Goal: Contribute content: Contribute content

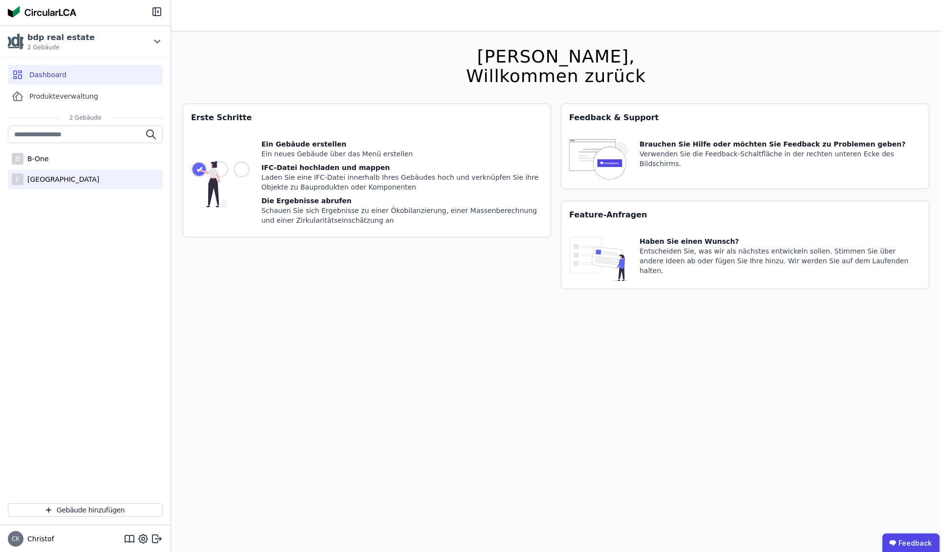
click at [61, 177] on div "[GEOGRAPHIC_DATA]" at bounding box center [61, 179] width 76 height 10
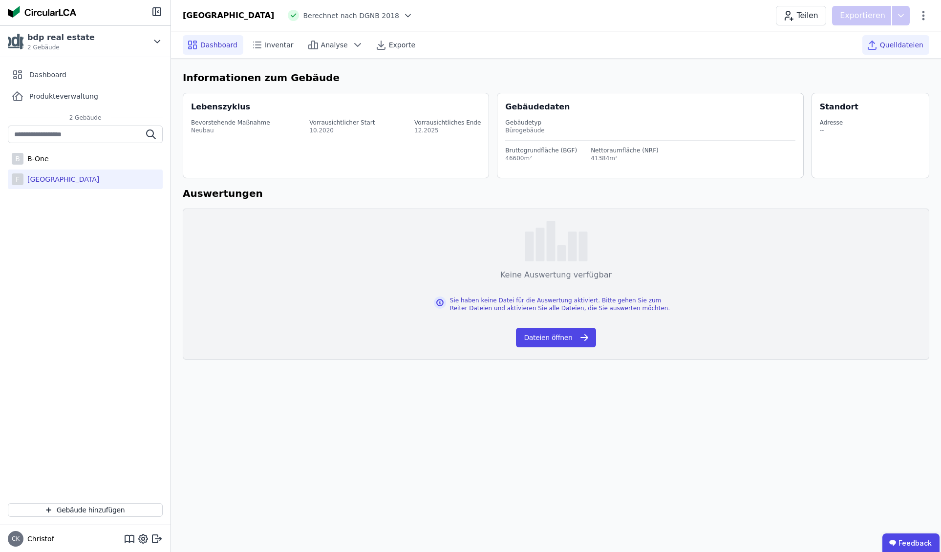
click at [895, 44] on span "Quelldateien" at bounding box center [902, 45] width 44 height 10
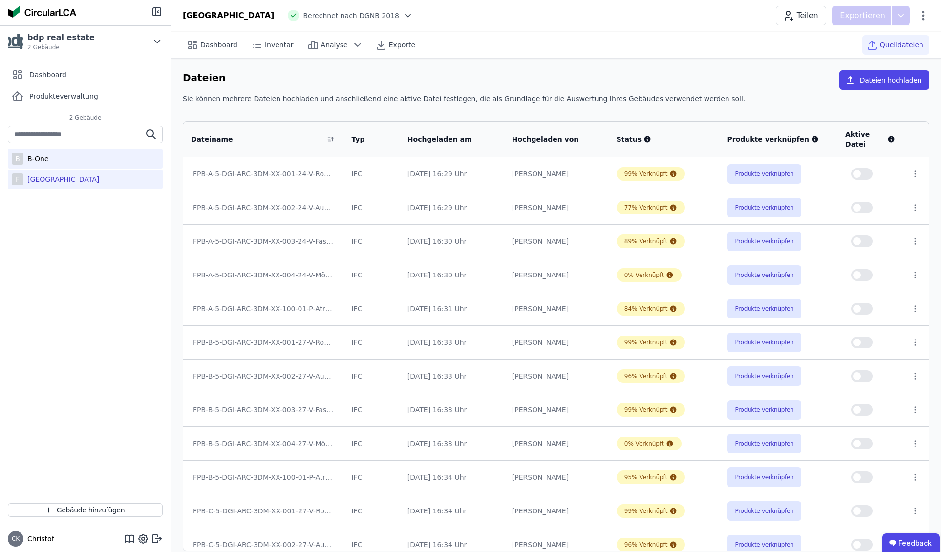
click at [44, 161] on div "B-One" at bounding box center [35, 159] width 25 height 10
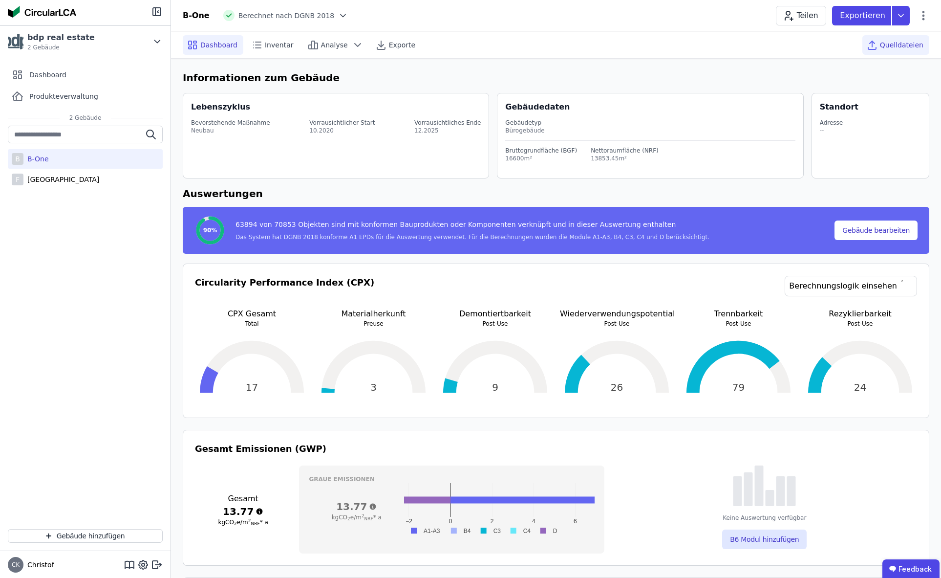
click at [900, 43] on span "Quelldateien" at bounding box center [902, 45] width 44 height 10
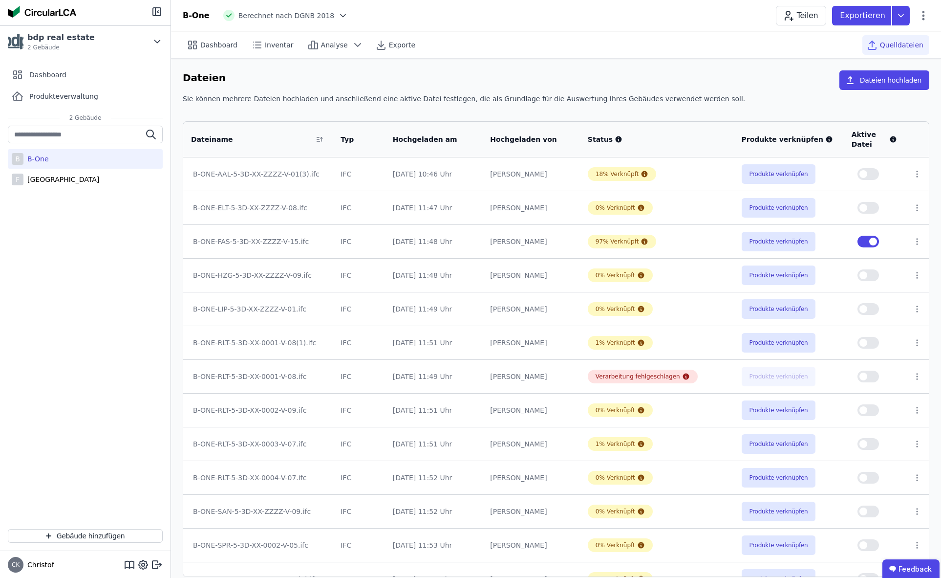
click at [862, 242] on button "button" at bounding box center [869, 242] width 22 height 12
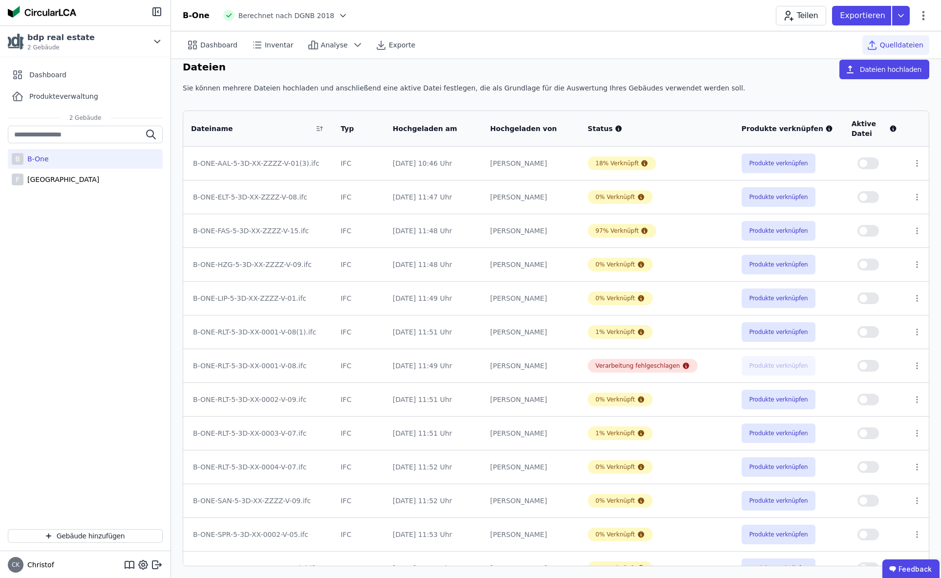
click at [872, 161] on button "button" at bounding box center [869, 163] width 22 height 12
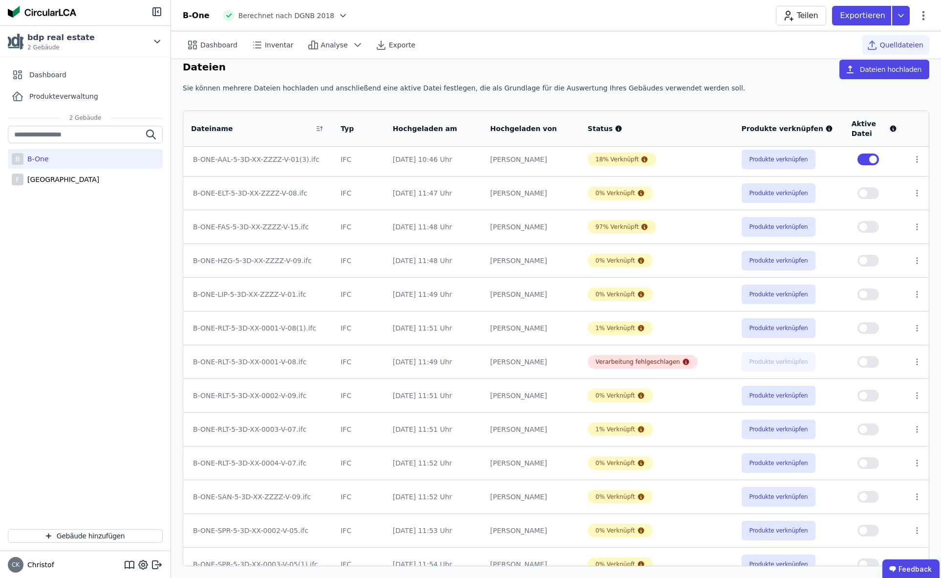
click at [872, 227] on button "button" at bounding box center [869, 227] width 22 height 12
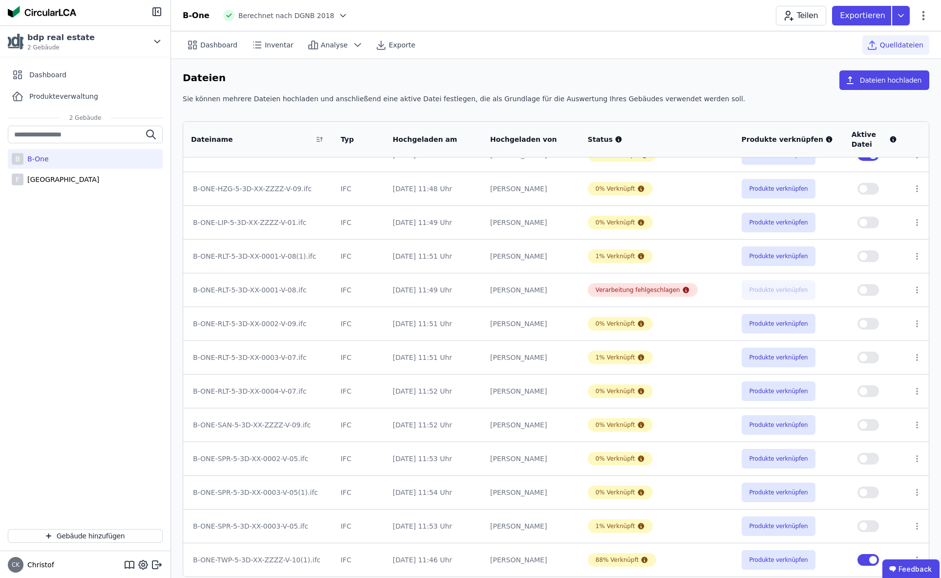
scroll to position [11, 0]
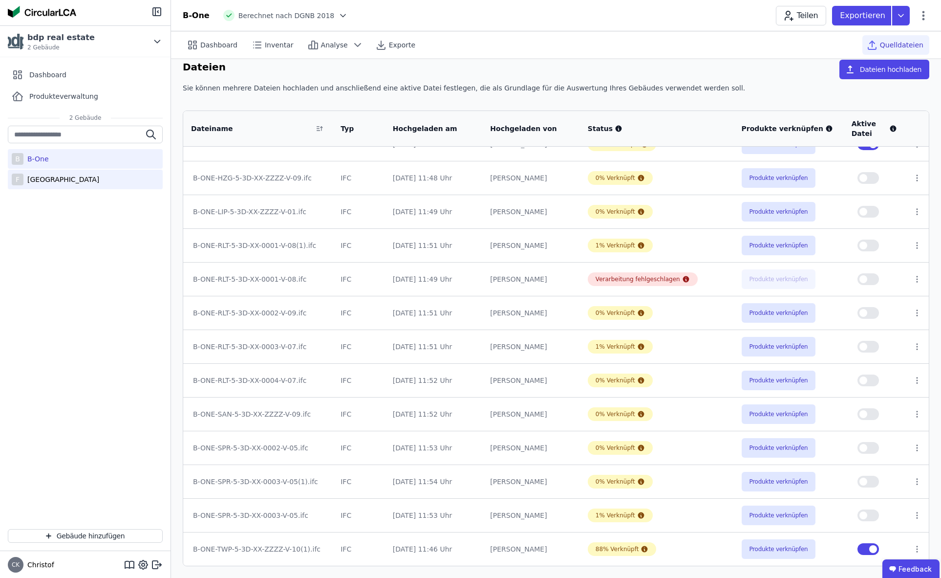
click at [62, 178] on div "[GEOGRAPHIC_DATA]" at bounding box center [61, 179] width 76 height 10
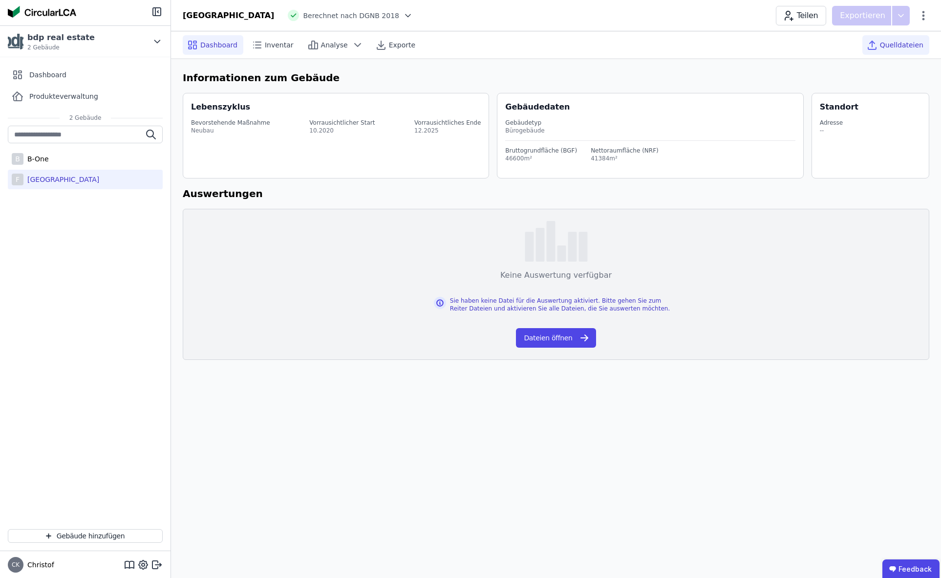
click at [904, 45] on span "Quelldateien" at bounding box center [902, 45] width 44 height 10
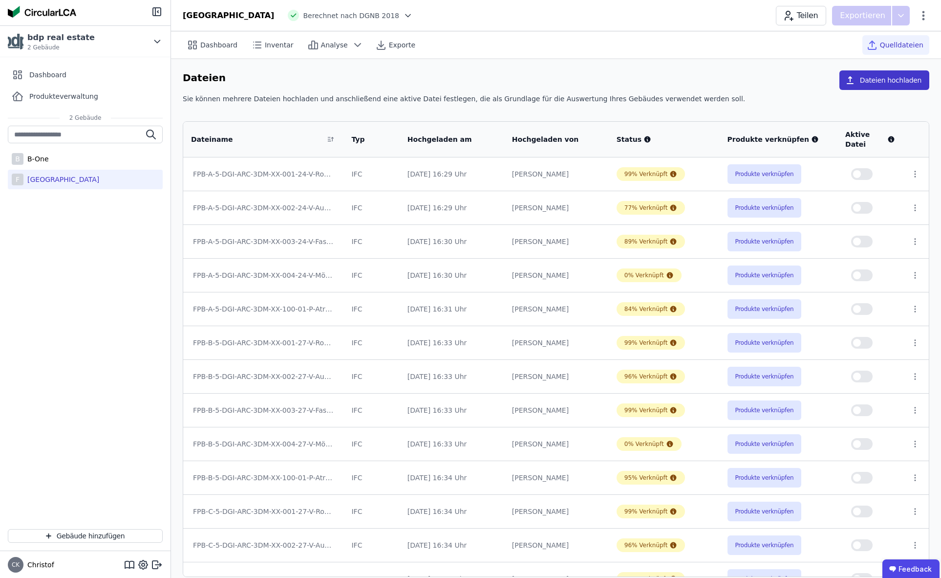
click at [885, 82] on button "Dateien hochladen" at bounding box center [885, 80] width 90 height 20
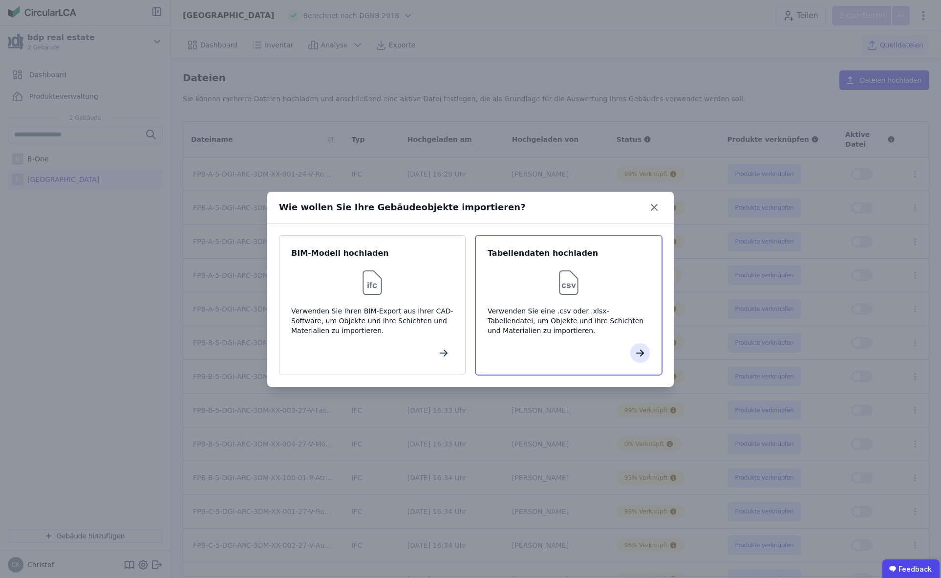
click at [640, 353] on icon "button" at bounding box center [640, 353] width 7 height 0
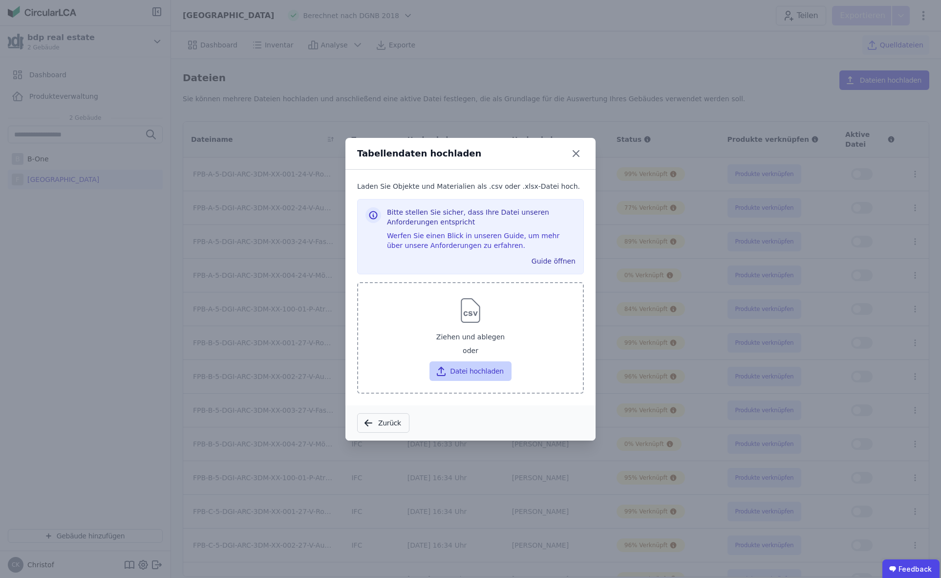
click at [469, 372] on button "Datei hochladen" at bounding box center [471, 371] width 82 height 20
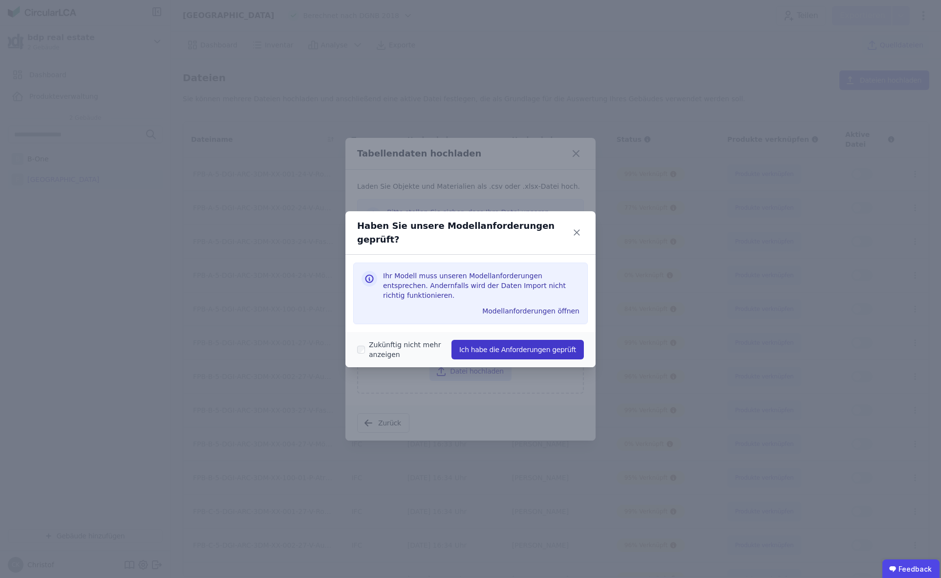
click at [516, 340] on button "Ich habe die Anforderungen geprüft" at bounding box center [518, 350] width 132 height 20
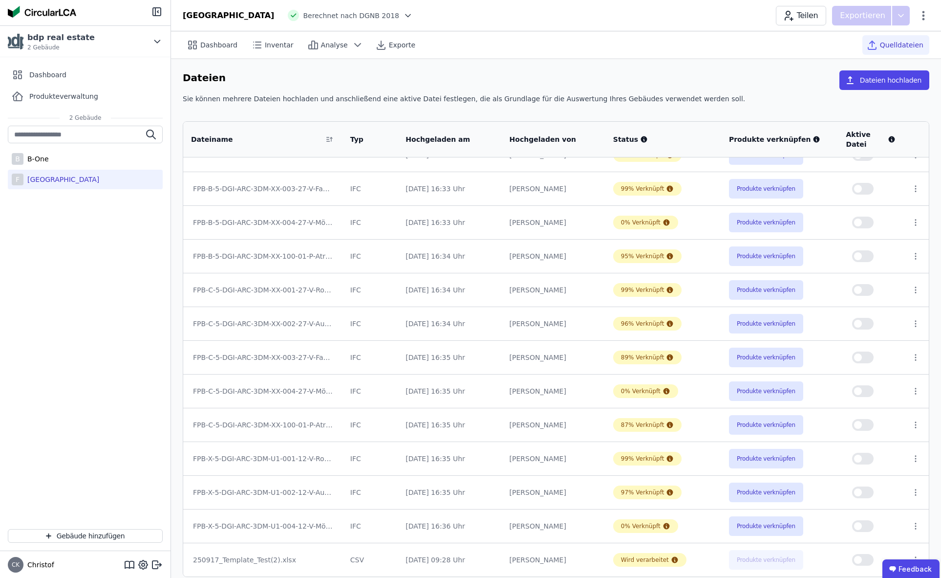
scroll to position [11, 0]
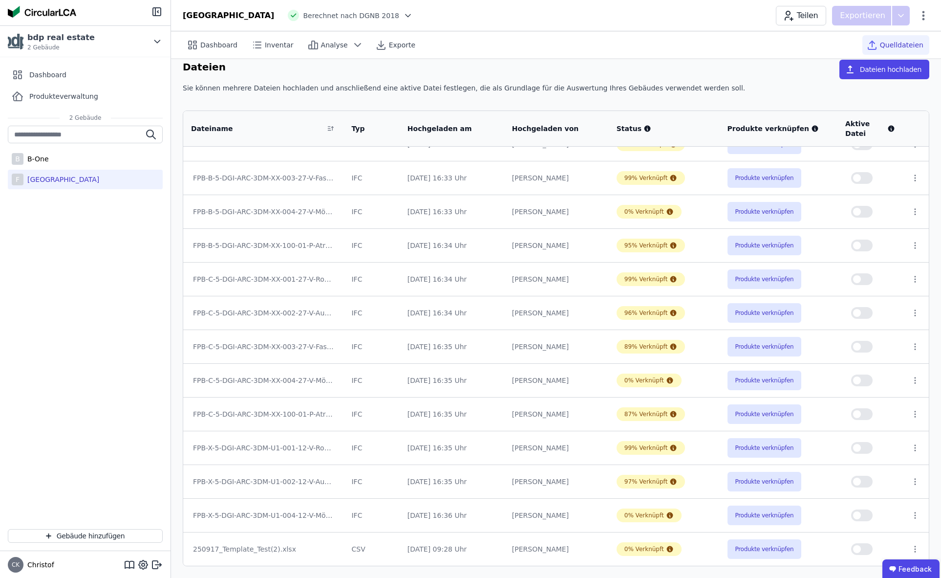
click at [863, 550] on button "button" at bounding box center [862, 549] width 22 height 12
click at [767, 550] on button "Produkte verknüpfen" at bounding box center [765, 549] width 74 height 20
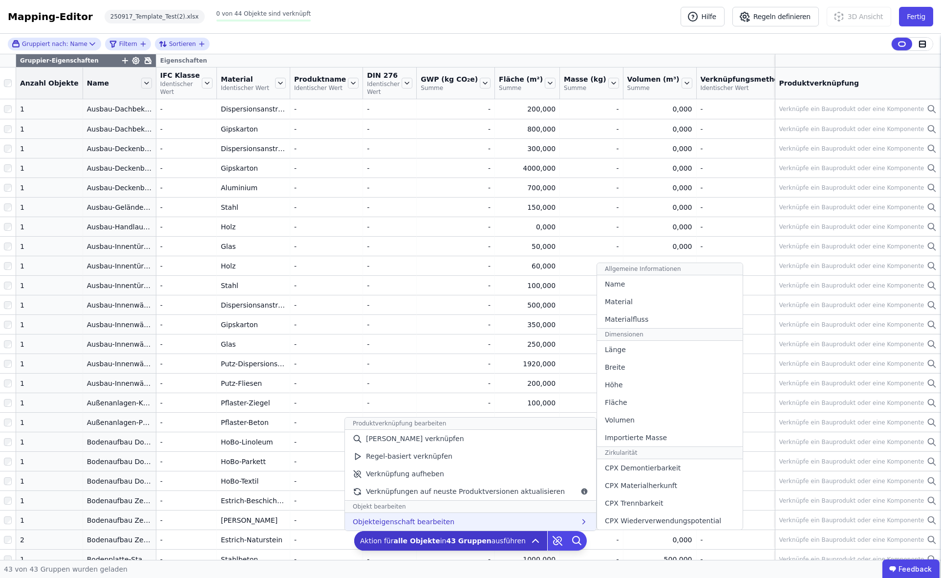
click at [580, 522] on icon at bounding box center [584, 521] width 9 height 9
click at [440, 522] on span "Objekteigenschaft bearbeiten" at bounding box center [404, 522] width 102 height 10
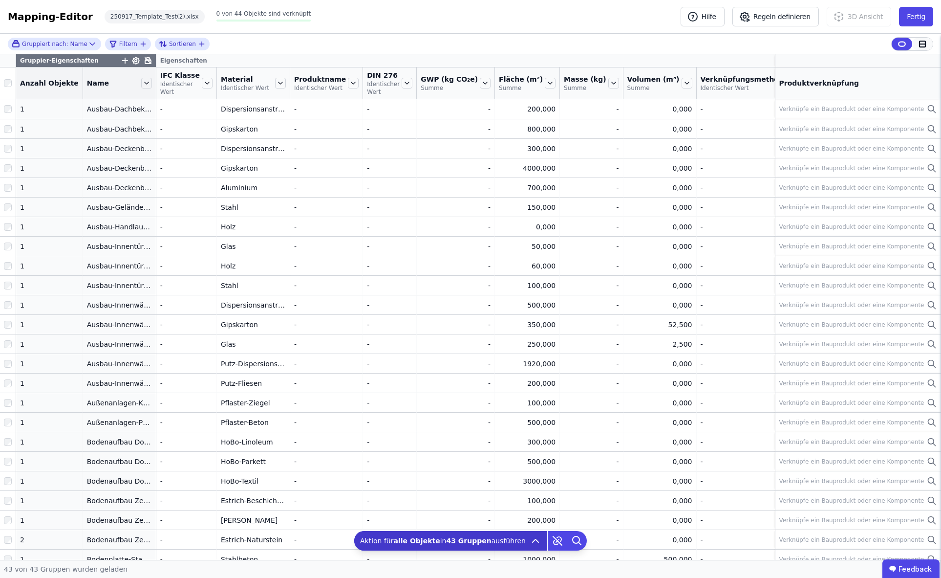
click at [924, 43] on icon at bounding box center [922, 44] width 9 height 9
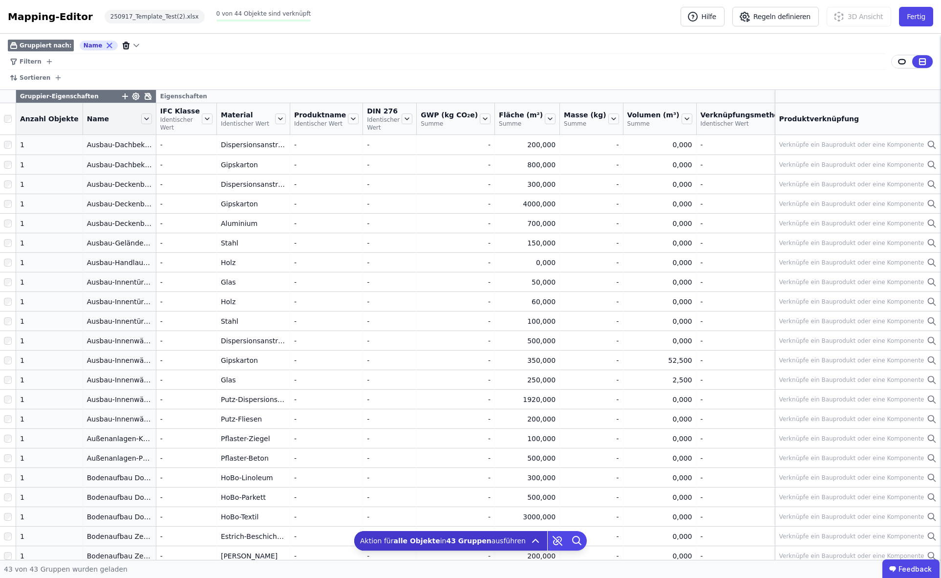
click at [124, 46] on icon at bounding box center [126, 46] width 5 height 5
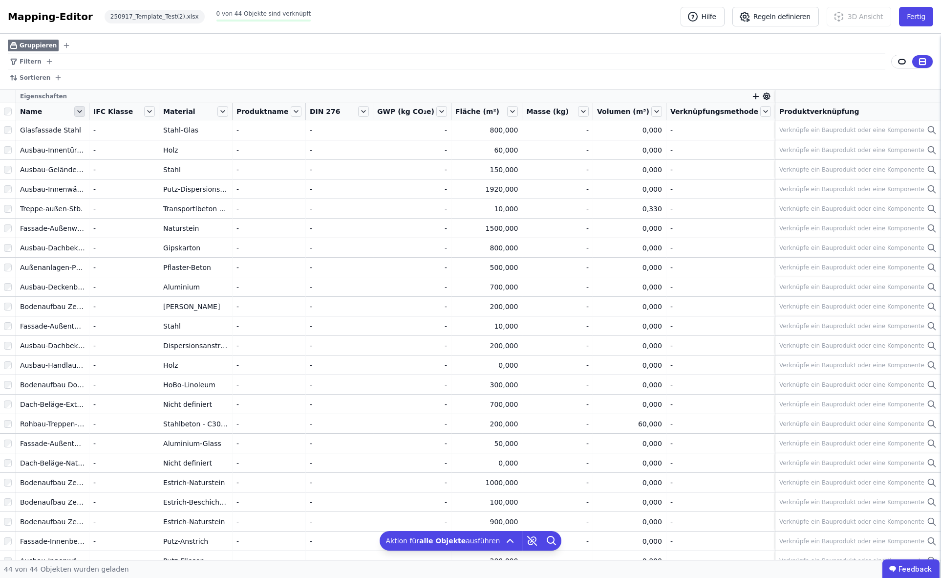
click at [81, 113] on icon at bounding box center [79, 111] width 11 height 11
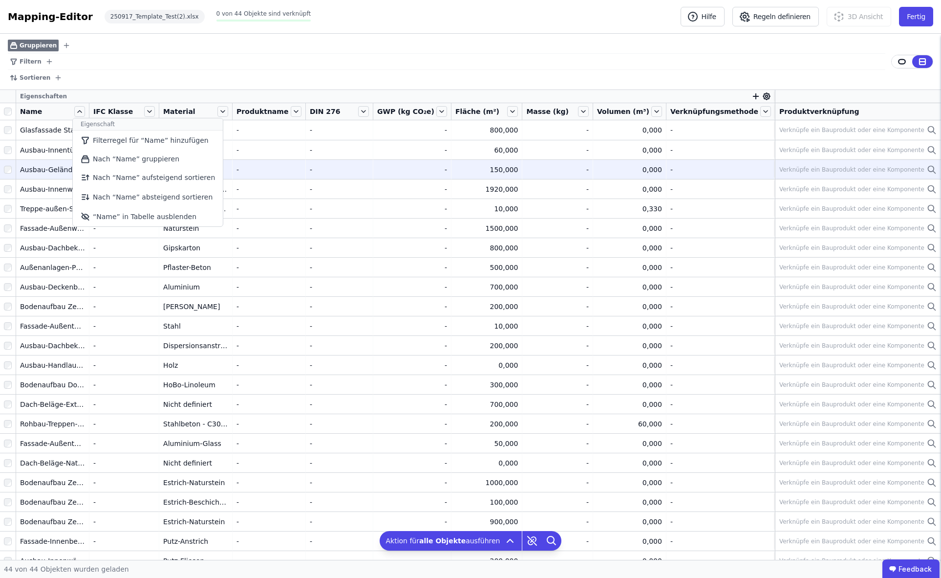
click at [129, 176] on li "Nach “Name” aufsteigend sortieren" at bounding box center [148, 178] width 150 height 20
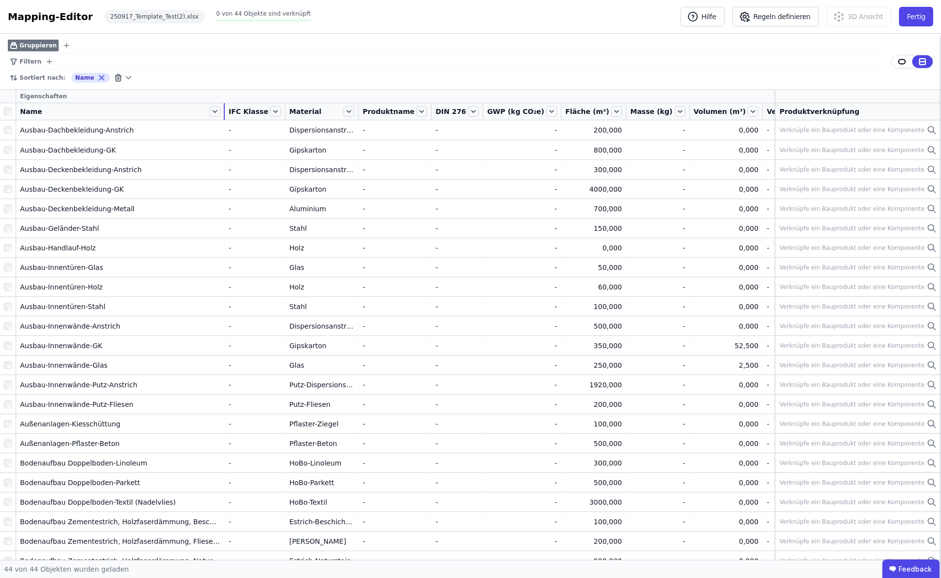
drag, startPoint x: 88, startPoint y: 107, endPoint x: 224, endPoint y: 111, distance: 135.4
click at [224, 111] on div at bounding box center [224, 111] width 1 height 17
click at [216, 112] on icon at bounding box center [215, 111] width 11 height 11
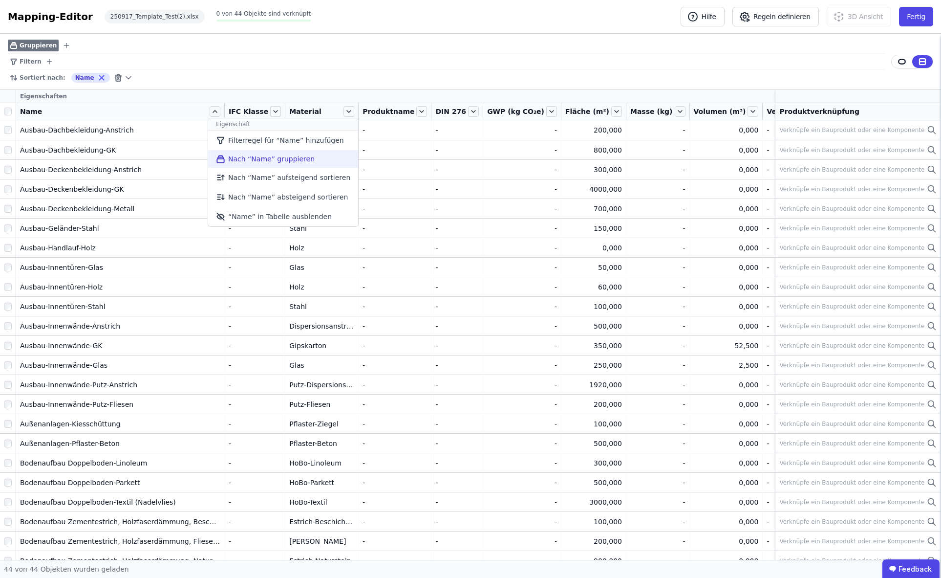
click at [247, 161] on li "Nach “Name” gruppieren" at bounding box center [283, 159] width 150 height 18
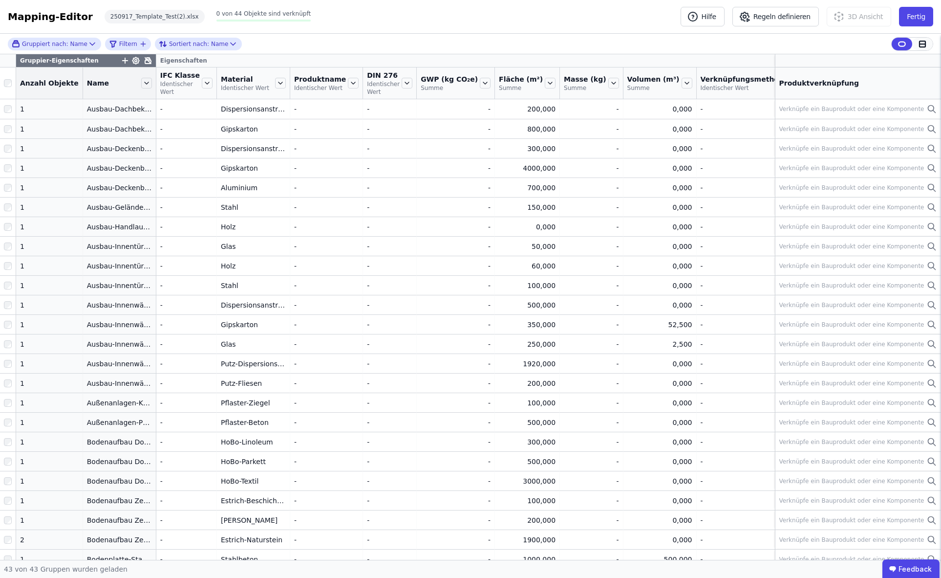
click at [922, 45] on icon at bounding box center [922, 44] width 9 height 9
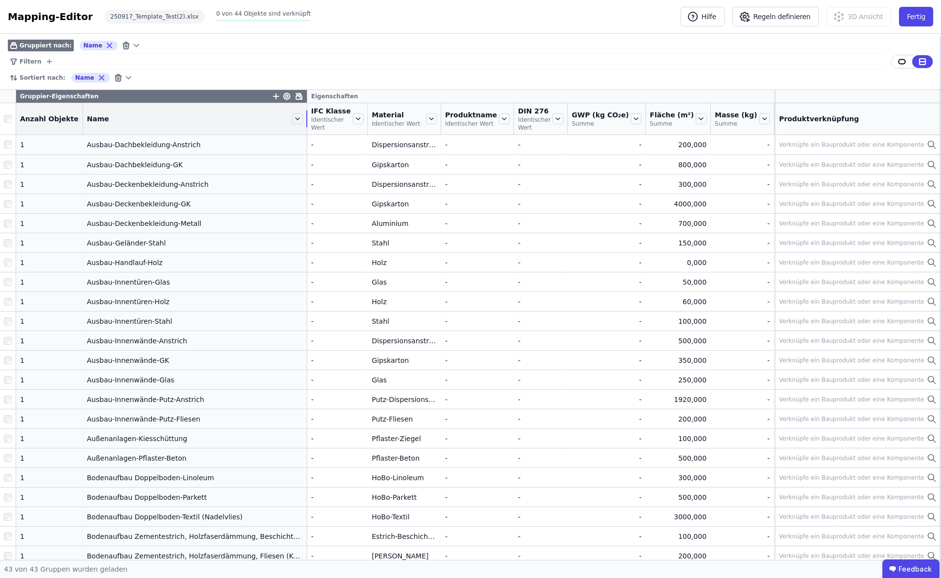
drag, startPoint x: 150, startPoint y: 121, endPoint x: 298, endPoint y: 121, distance: 148.6
click at [306, 121] on div at bounding box center [306, 118] width 1 height 17
click at [122, 43] on icon at bounding box center [126, 45] width 9 height 9
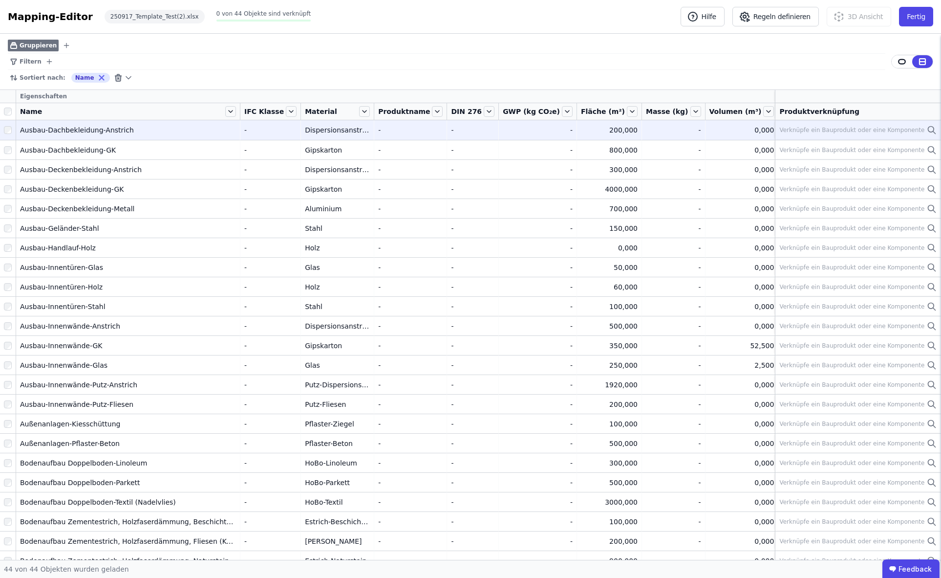
click at [932, 131] on icon at bounding box center [932, 130] width 10 height 12
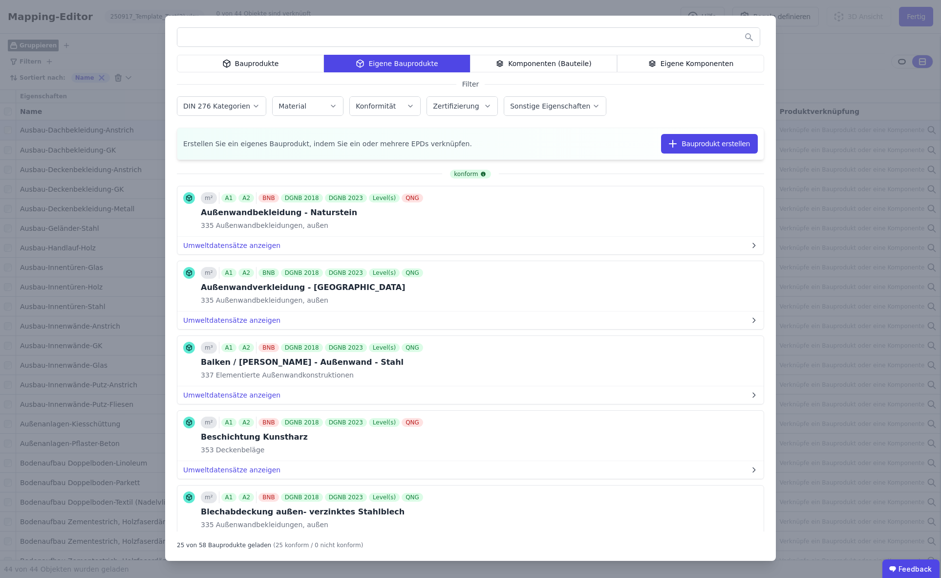
click at [660, 61] on div "Eigene Komponenten" at bounding box center [690, 64] width 147 height 18
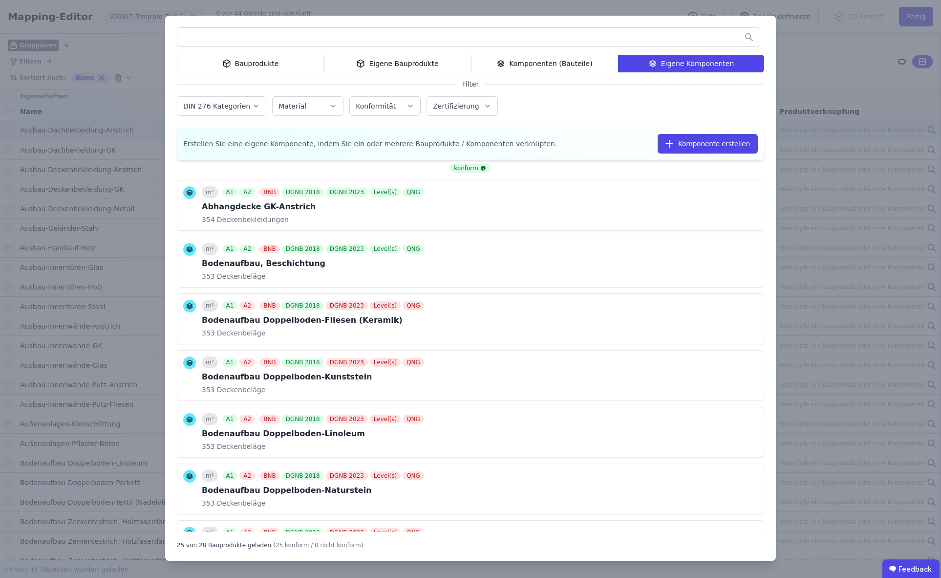
click at [264, 37] on input "text" at bounding box center [468, 37] width 583 height 18
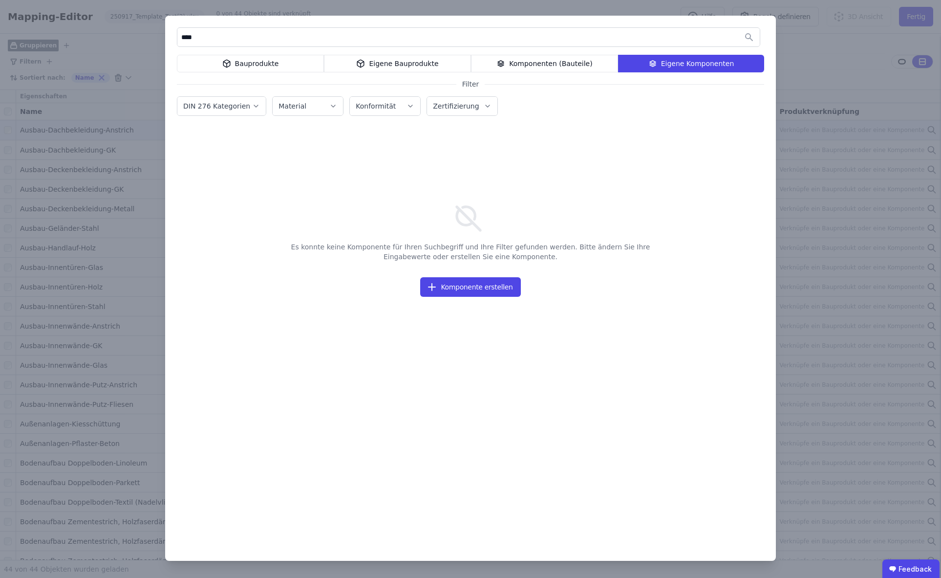
click at [418, 63] on div "Eigene Bauprodukte" at bounding box center [397, 64] width 147 height 18
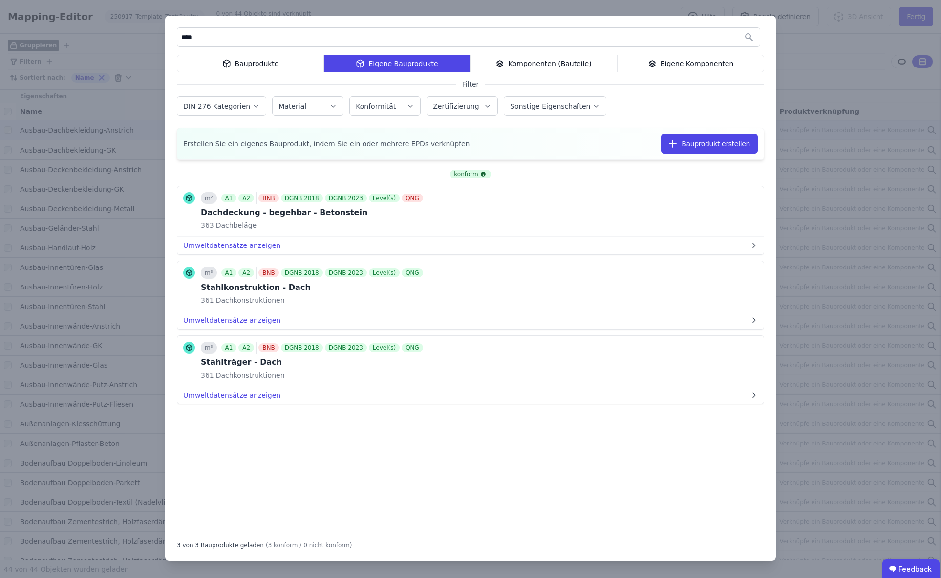
click at [685, 63] on div "Eigene Komponenten" at bounding box center [690, 64] width 147 height 18
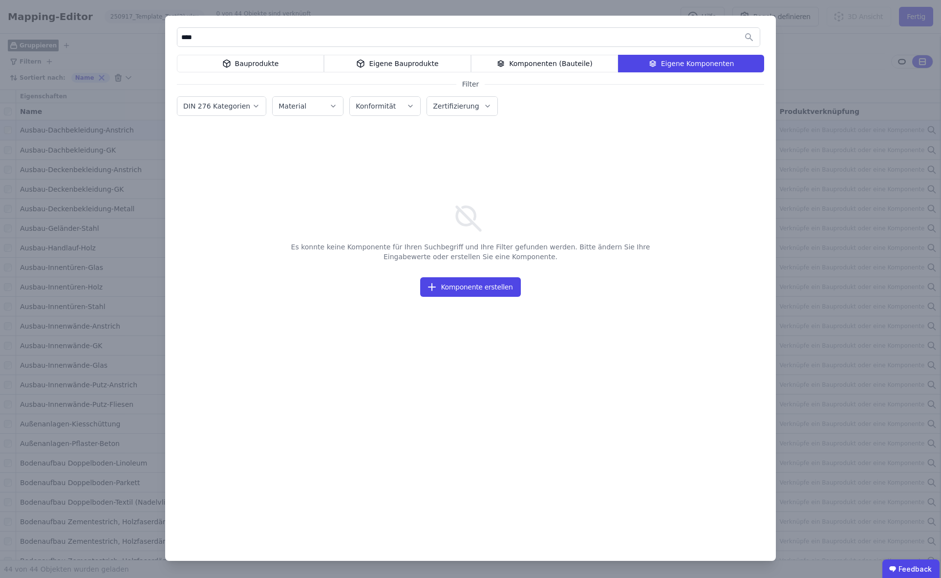
click at [229, 42] on input "****" at bounding box center [468, 37] width 583 height 18
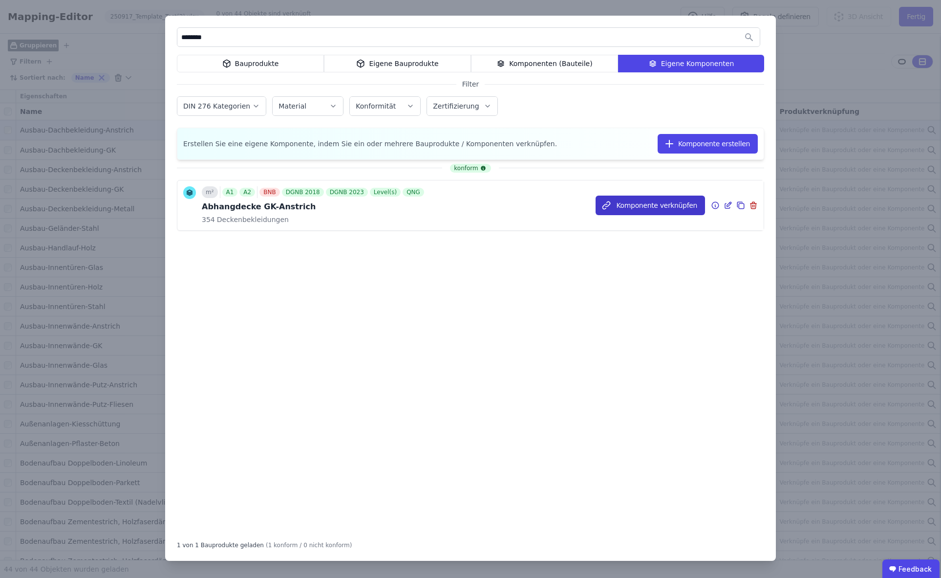
type input "********"
click at [650, 204] on button "Komponente verknüpfen" at bounding box center [650, 206] width 109 height 20
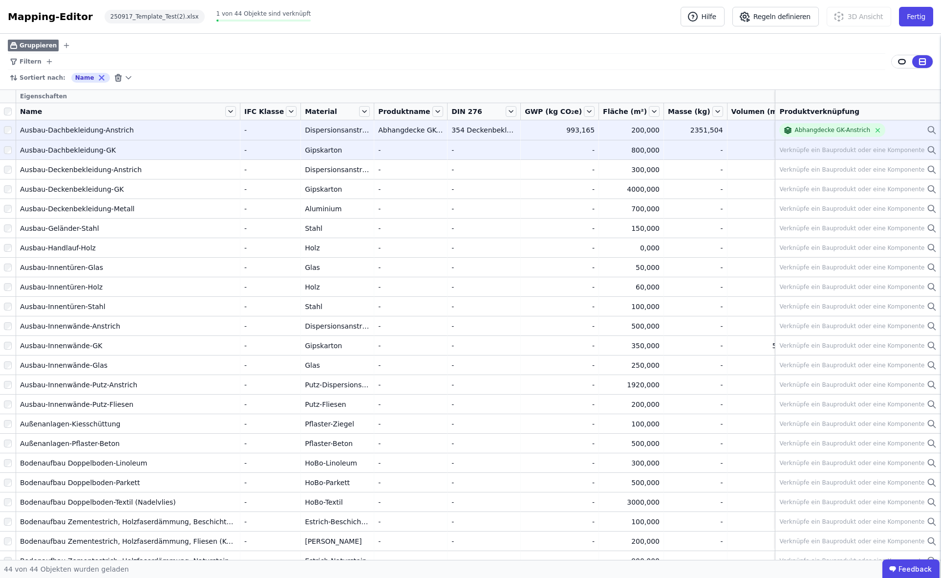
click at [932, 151] on icon at bounding box center [932, 150] width 10 height 12
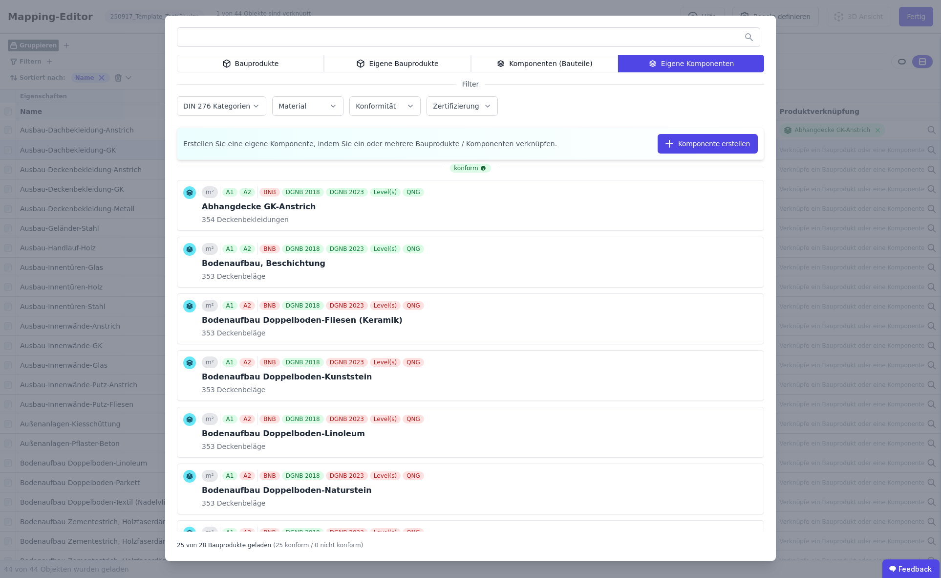
click at [234, 104] on label "DIN 276 Kategorien" at bounding box center [217, 106] width 69 height 8
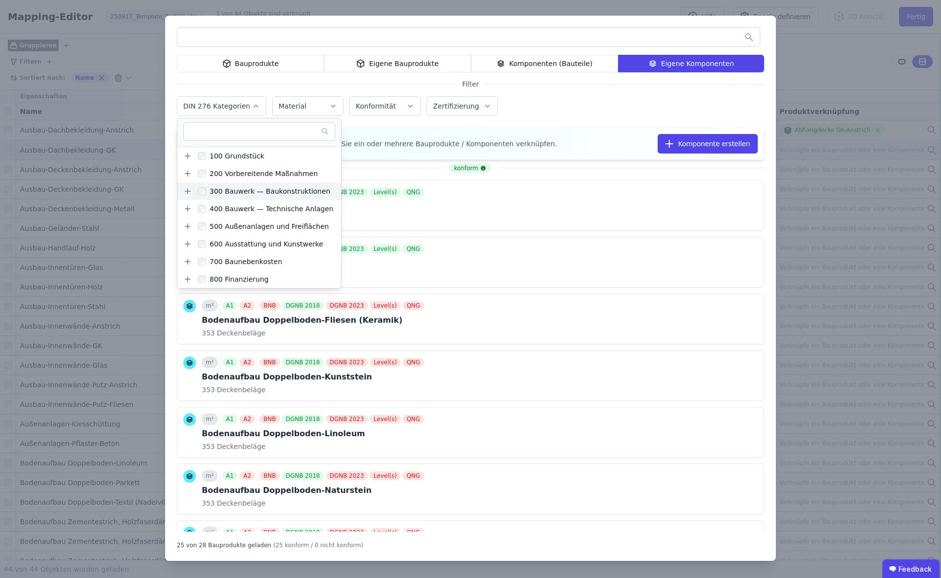
click at [188, 191] on icon at bounding box center [187, 191] width 5 height 0
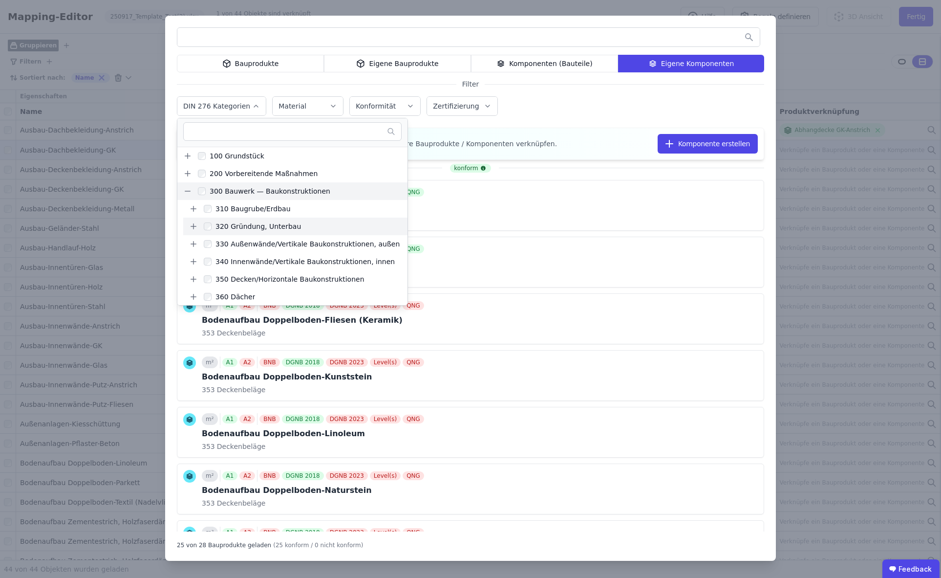
click at [212, 225] on div "320 Gründung, Unterbau" at bounding box center [256, 226] width 89 height 10
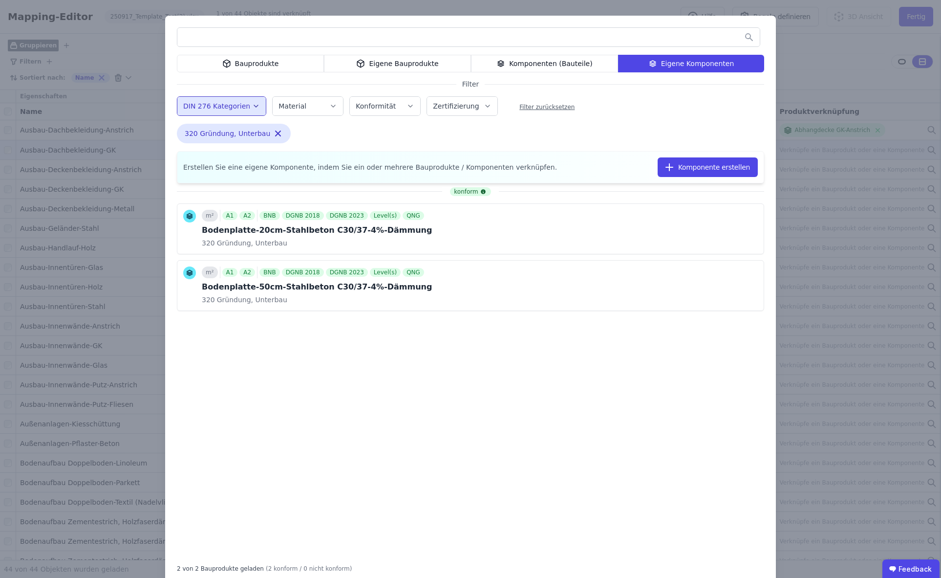
click at [224, 40] on input "text" at bounding box center [468, 37] width 583 height 18
click at [244, 65] on div "Bauprodukte" at bounding box center [250, 64] width 147 height 18
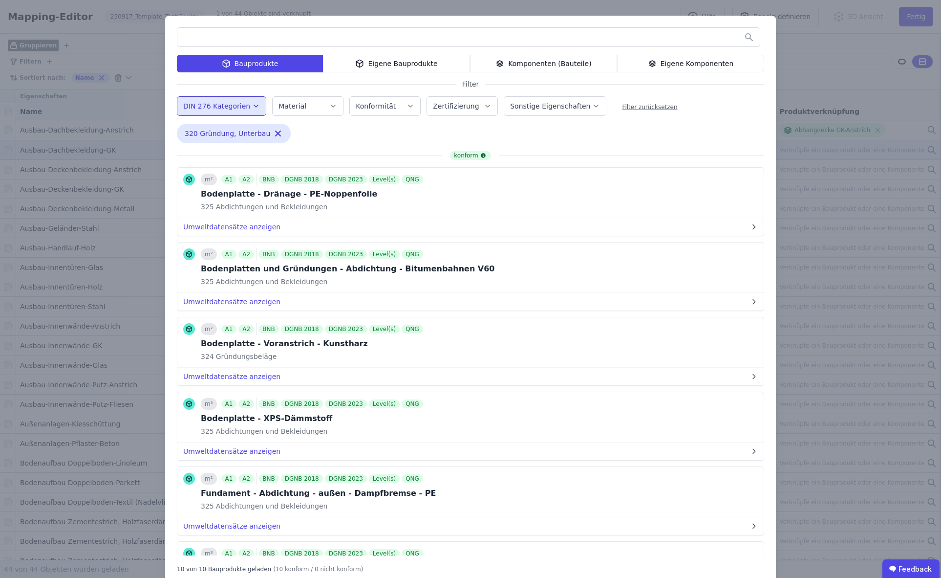
click at [235, 44] on input "text" at bounding box center [468, 37] width 583 height 18
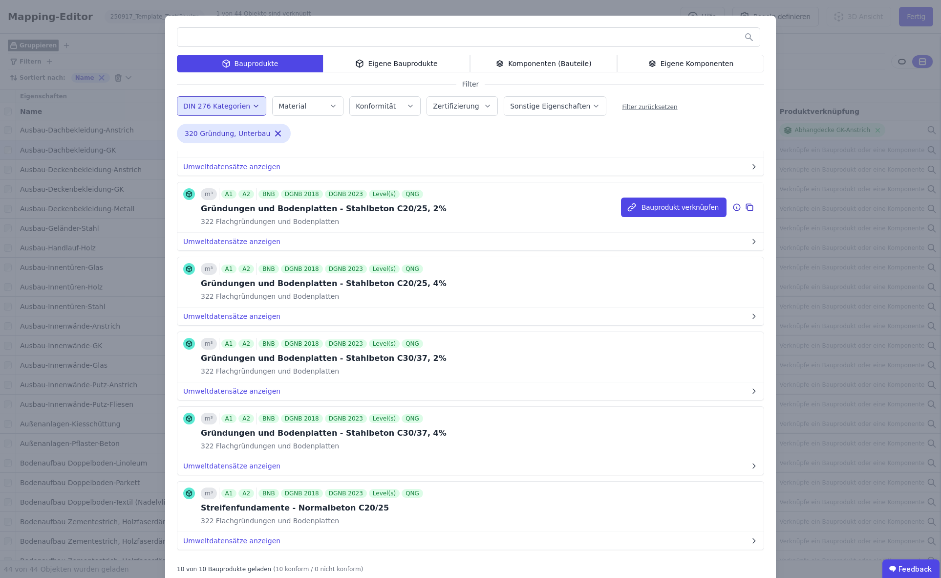
scroll to position [373, 0]
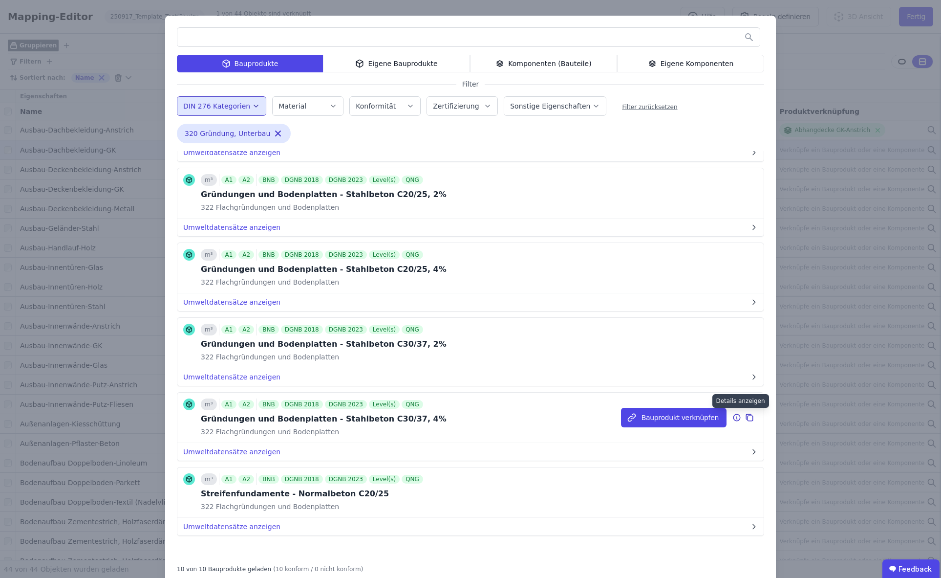
click at [739, 417] on icon at bounding box center [737, 418] width 9 height 12
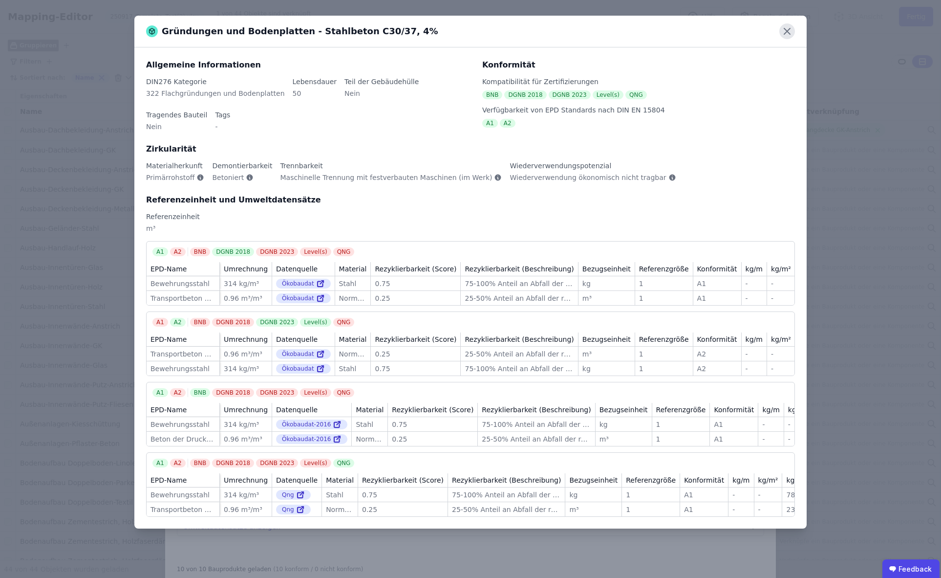
click at [788, 31] on icon at bounding box center [788, 31] width 16 height 16
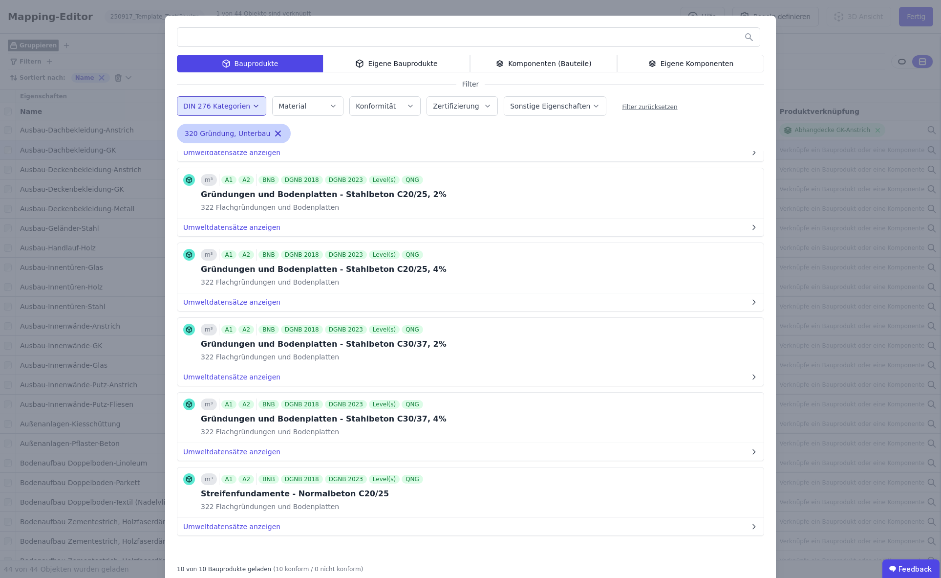
click at [276, 131] on icon "button" at bounding box center [278, 133] width 5 height 5
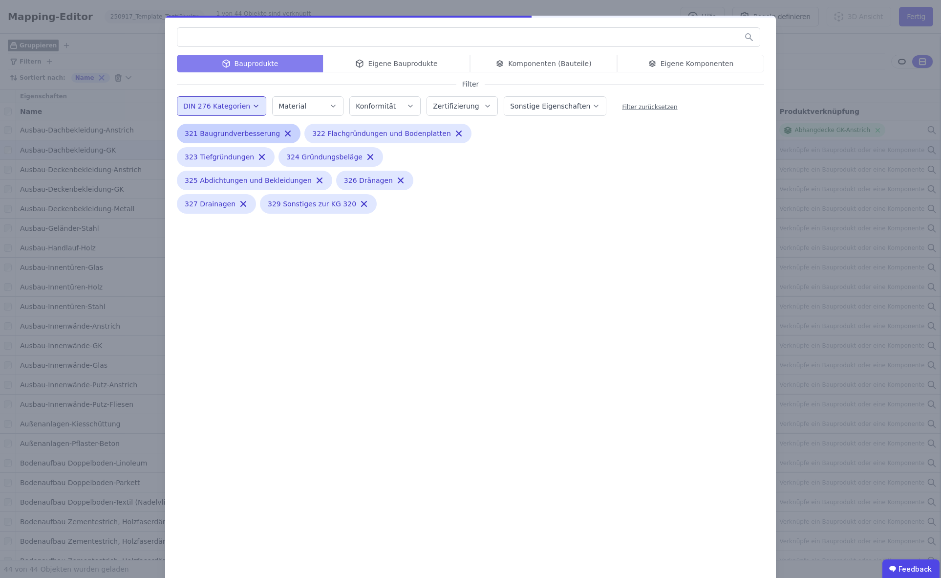
scroll to position [0, 0]
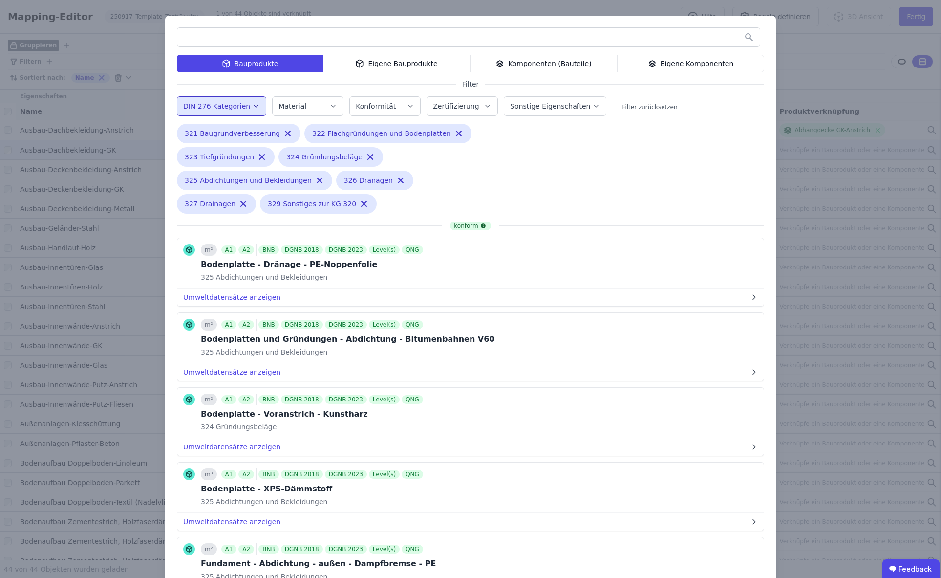
click at [253, 108] on icon "button" at bounding box center [256, 106] width 8 height 10
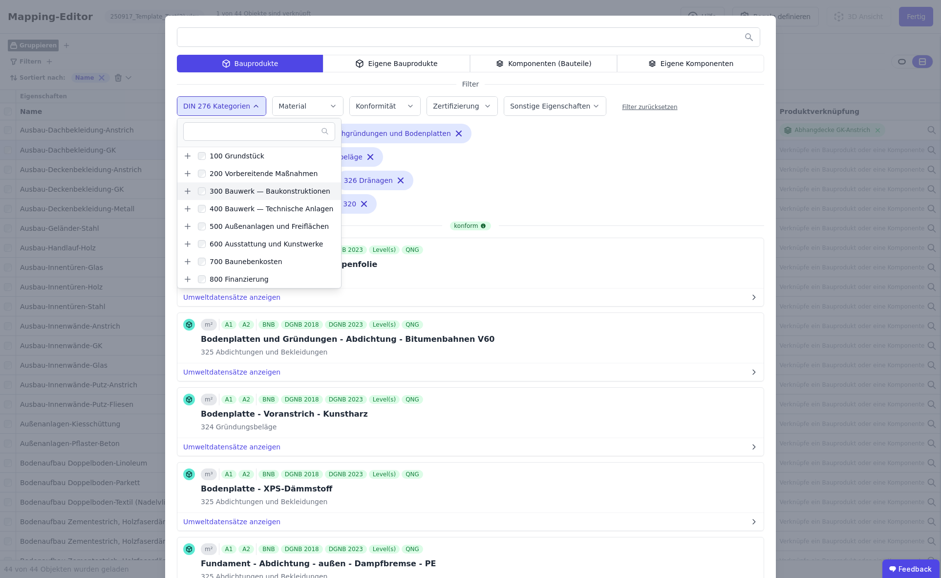
click at [190, 191] on icon at bounding box center [187, 191] width 9 height 9
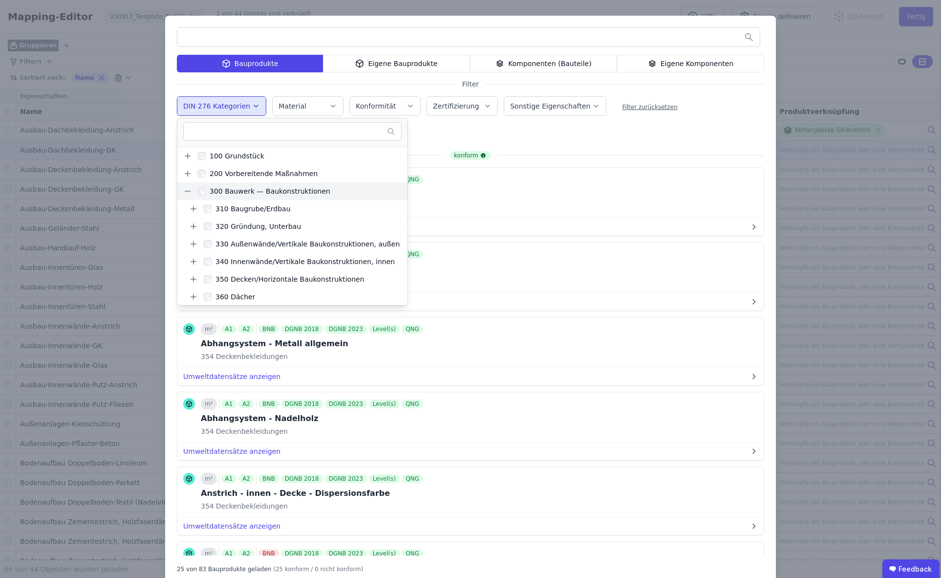
click at [240, 31] on input "text" at bounding box center [468, 37] width 583 height 18
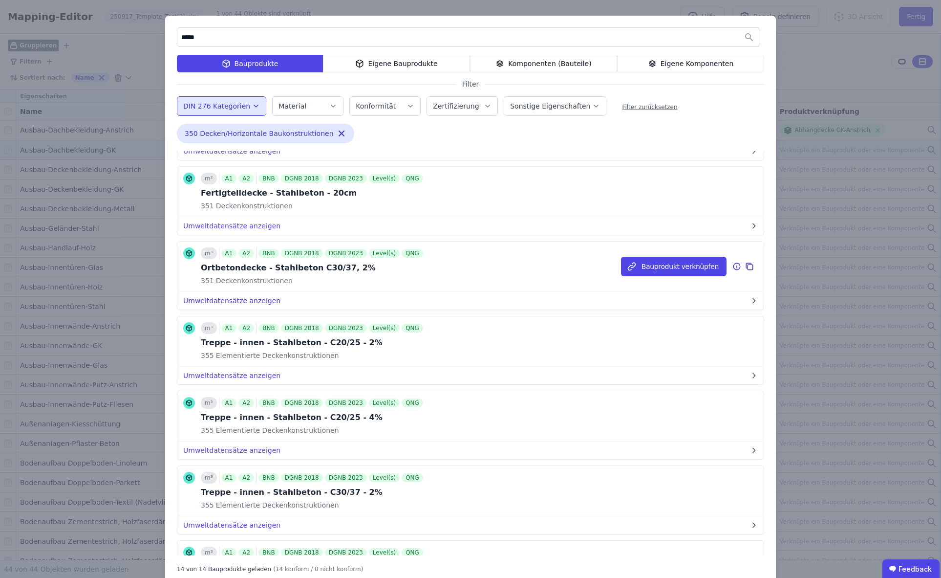
scroll to position [589, 0]
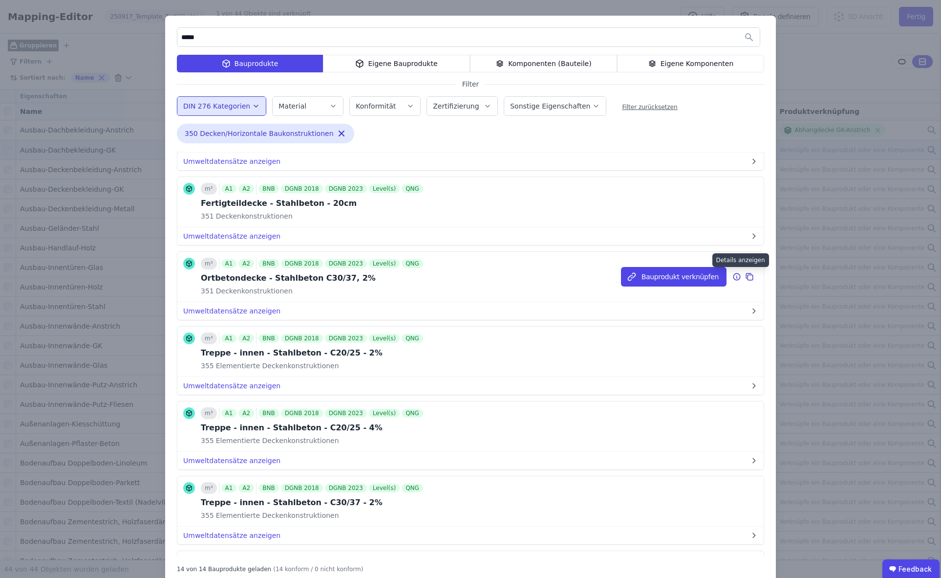
type input "*****"
click at [737, 277] on icon at bounding box center [737, 277] width 1 height 1
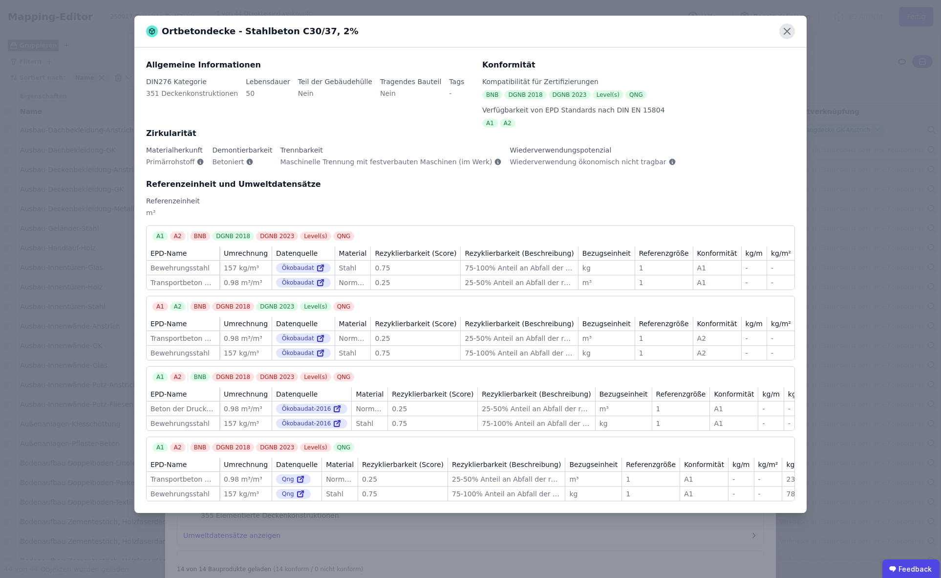
click at [788, 30] on icon at bounding box center [787, 31] width 6 height 6
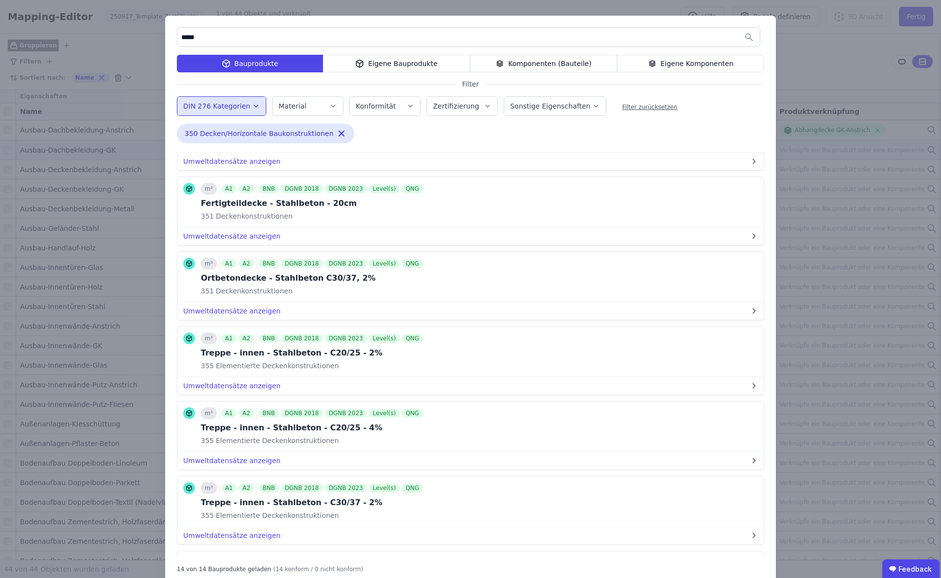
click at [125, 44] on div "***** Bauprodukte Eigene Bauprodukte Komponenten (Bauteile) Eigene Komponenten …" at bounding box center [470, 300] width 941 height 600
